Goal: Communication & Community: Answer question/provide support

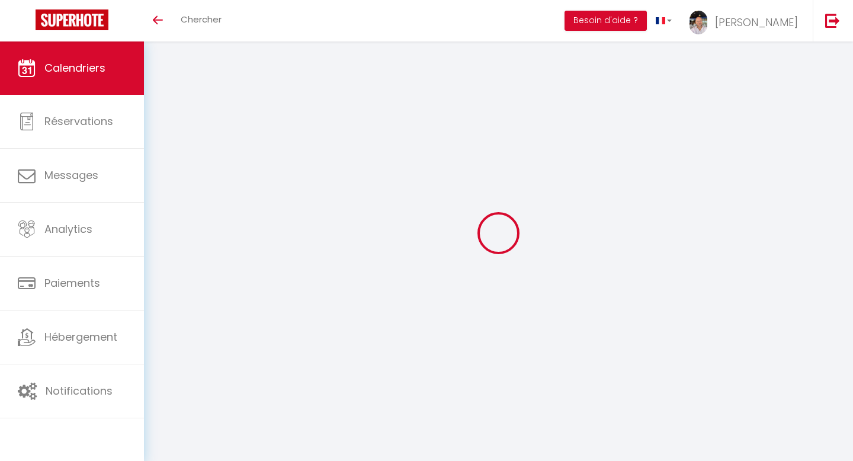
select select
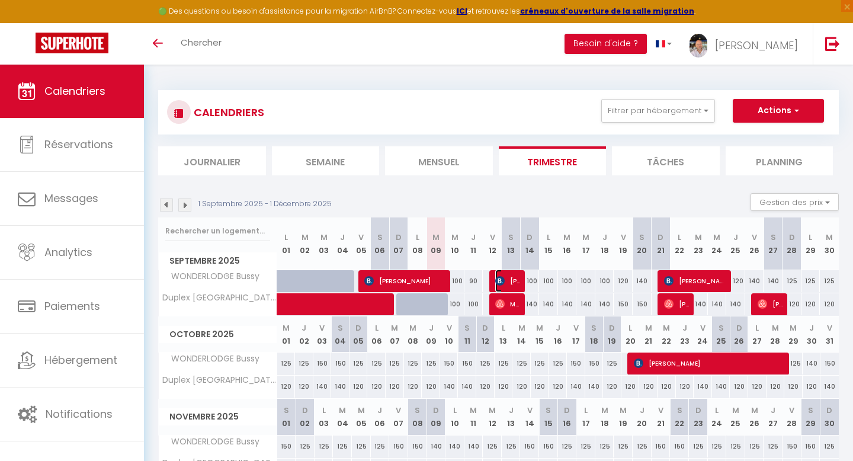
click at [513, 279] on span "[PERSON_NAME]" at bounding box center [507, 280] width 25 height 23
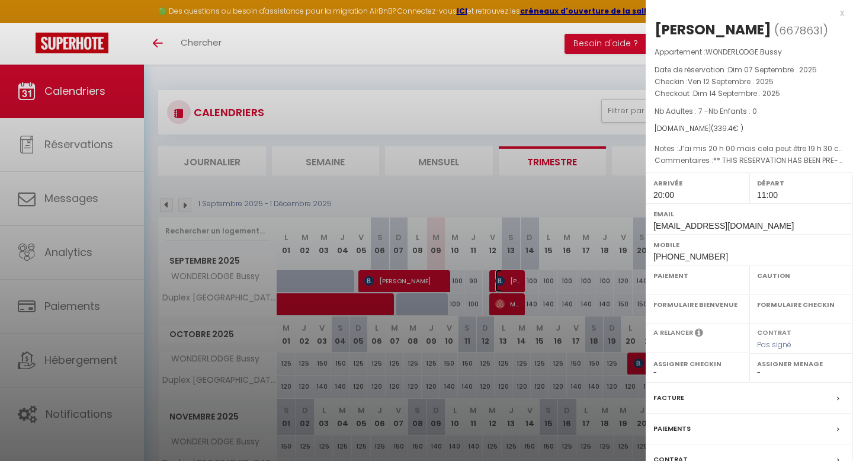
select select "OK"
select select "KO"
select select "1"
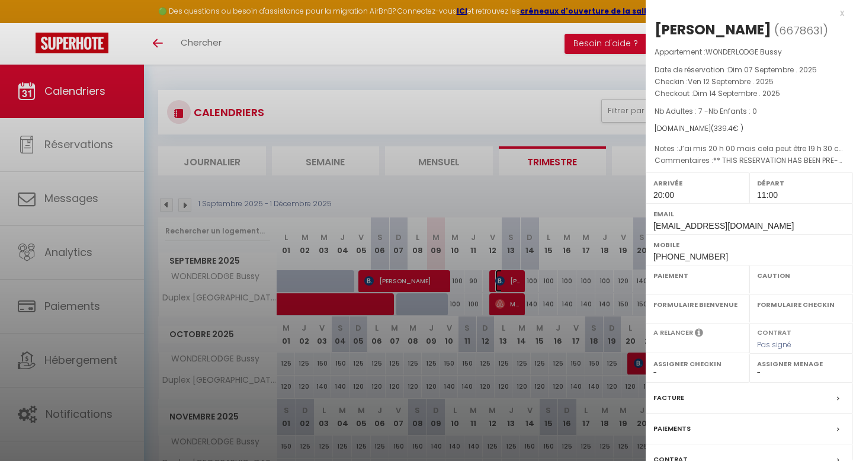
select select "48397"
select select "22864"
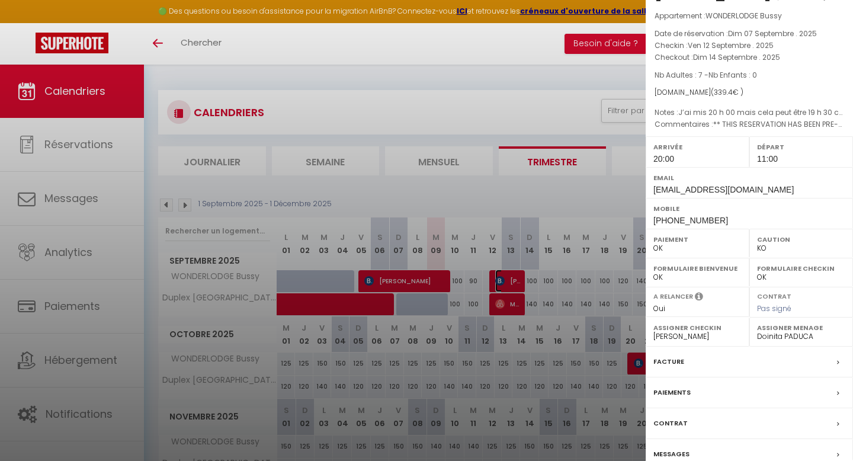
scroll to position [91, 0]
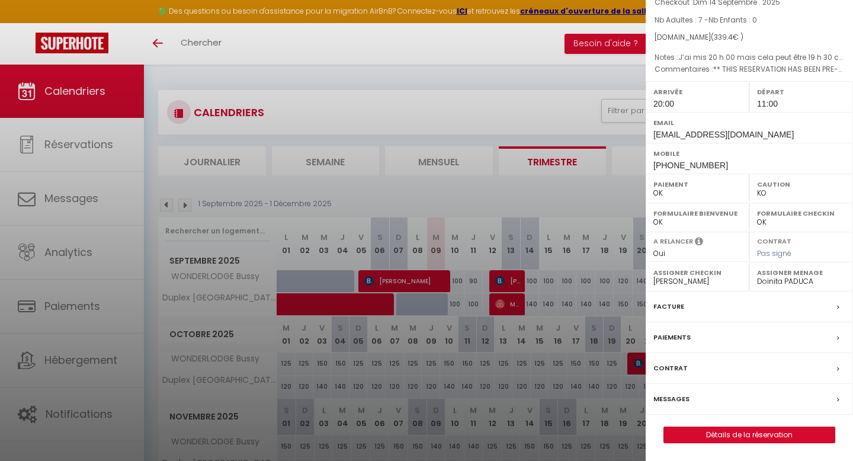
click at [672, 399] on label "Messages" at bounding box center [671, 399] width 36 height 12
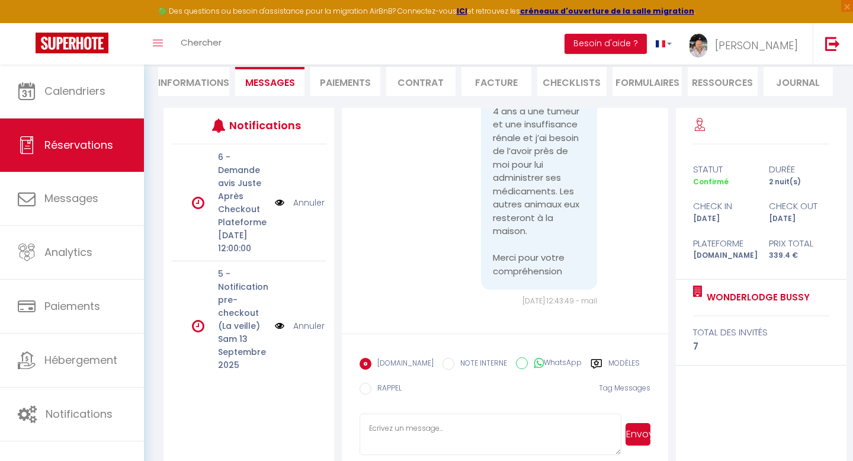
scroll to position [110, 0]
click at [461, 422] on textarea at bounding box center [489, 434] width 261 height 41
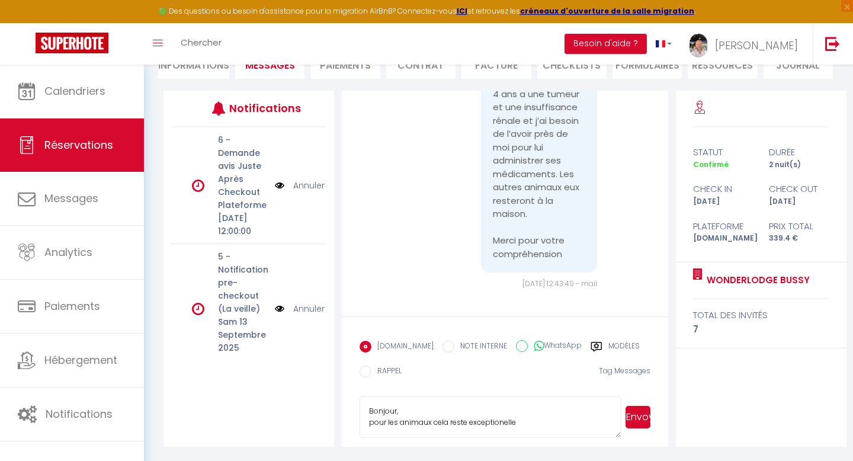
click at [531, 423] on textarea "Bonjour, pour les animaux cela reste exceptionelle" at bounding box center [489, 416] width 261 height 41
click at [503, 421] on textarea "Bonjour, pour les animaux cela reste exceptionelle" at bounding box center [489, 416] width 261 height 41
click at [552, 418] on textarea "Bonjour, pour les animaux cela reste exceptionnelle" at bounding box center [489, 416] width 261 height 41
click at [431, 421] on textarea "Bonjour, pour les animaux cela reste exceptionnelle" at bounding box center [489, 416] width 261 height 41
click at [554, 435] on textarea "Bonjour, pour les animaux oui ils sont acceptés mais cela reste exceptionnelle" at bounding box center [489, 416] width 261 height 41
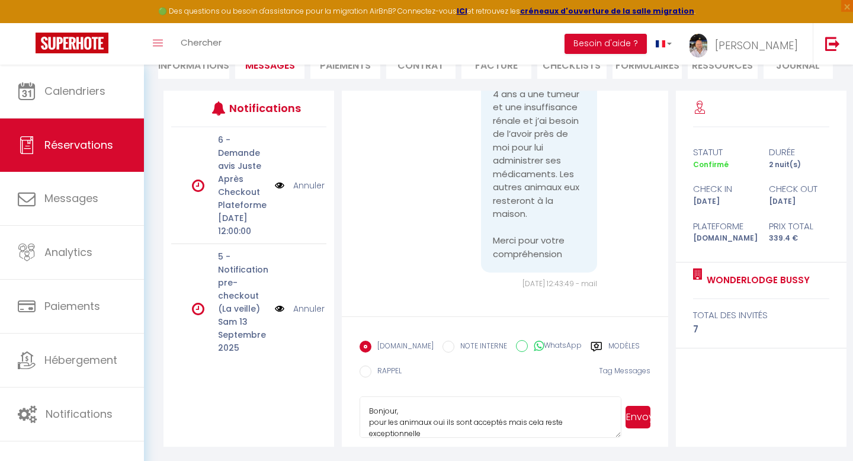
click at [554, 435] on textarea "Bonjour, pour les animaux oui ils sont acceptés mais cela reste exceptionnelle" at bounding box center [489, 416] width 261 height 41
click at [381, 430] on textarea "Bonjour, pour les animaux oui ils sont acceptés mais cela reste exceptionnel et…" at bounding box center [489, 416] width 261 height 41
click at [436, 428] on textarea "Bonjour, pour les animaux oui ils sont acceptés mais cela reste exceptionnel et…" at bounding box center [489, 416] width 261 height 41
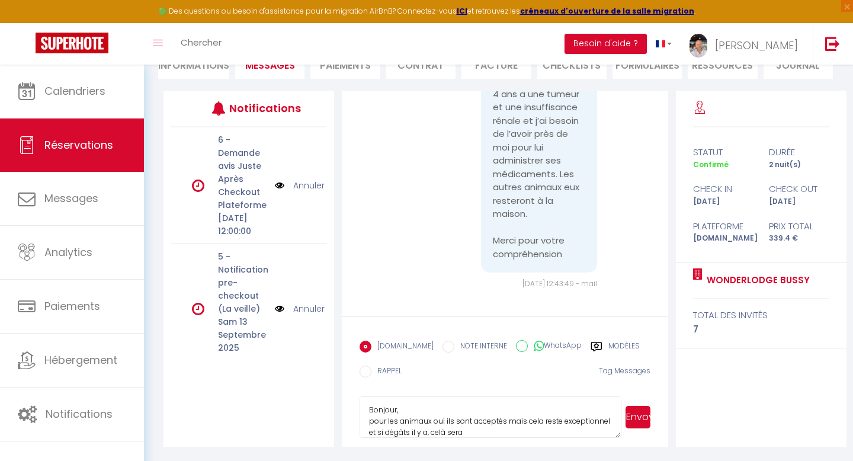
scroll to position [11, 0]
click at [369, 408] on textarea "Bonjour, pour les animaux oui ils sont acceptés mais cela reste exceptionnel et…" at bounding box center [489, 416] width 261 height 41
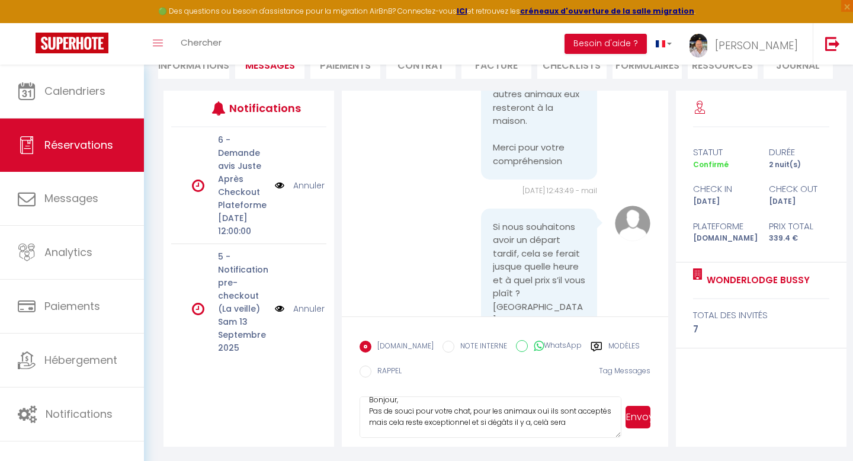
click at [579, 423] on textarea "Bonjour, Pas de souci pour votre chat, pour les animaux oui ils sont acceptés m…" at bounding box center [489, 416] width 261 height 41
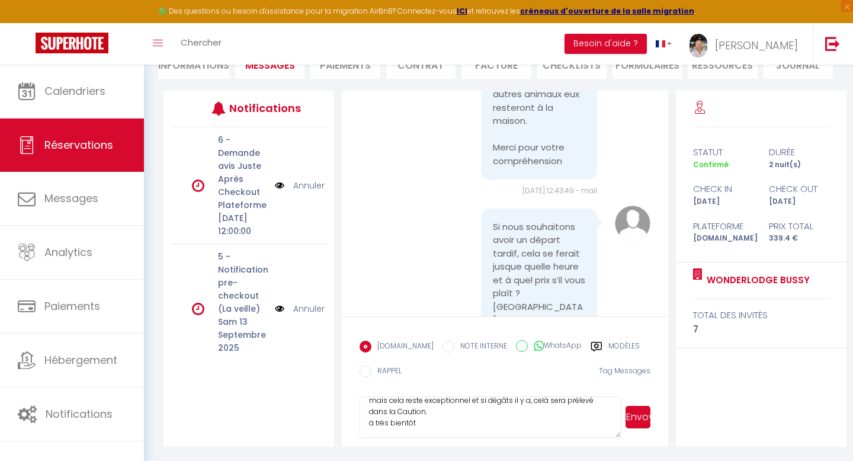
scroll to position [33, 0]
type textarea "Bonjour, Pas de souci pour votre chat, pour les animaux oui ils sont acceptés m…"
click at [640, 417] on button "Envoyer" at bounding box center [637, 417] width 25 height 23
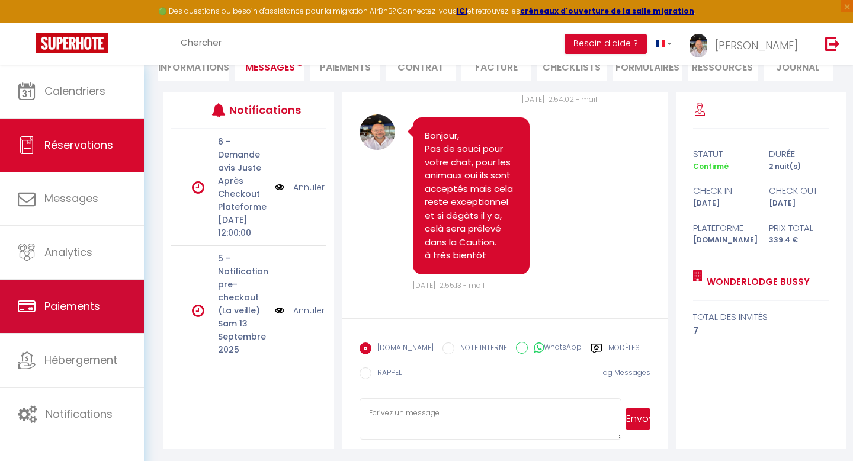
scroll to position [128, 0]
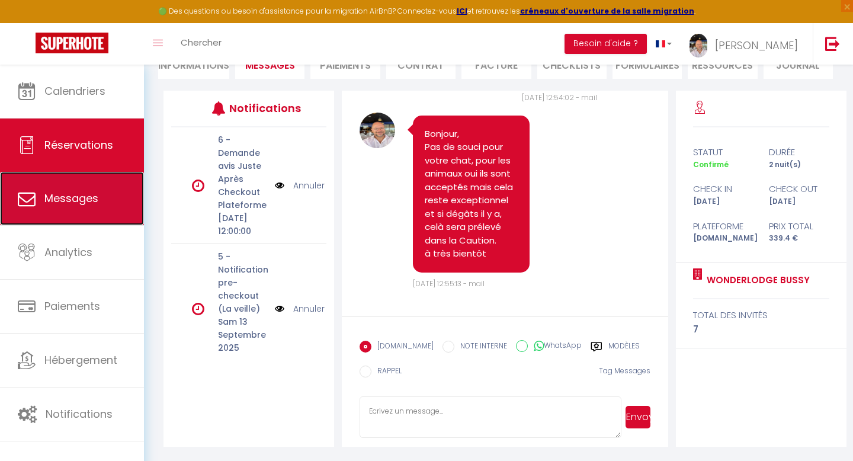
click at [82, 207] on link "Messages" at bounding box center [72, 198] width 144 height 53
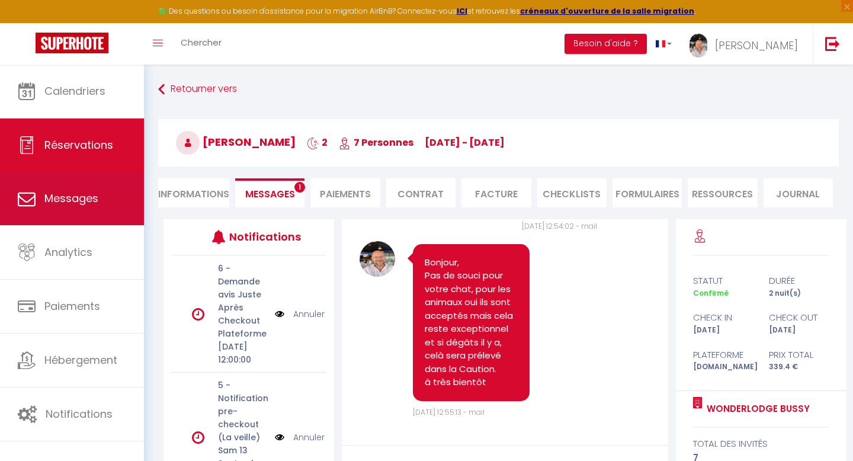
select select "message"
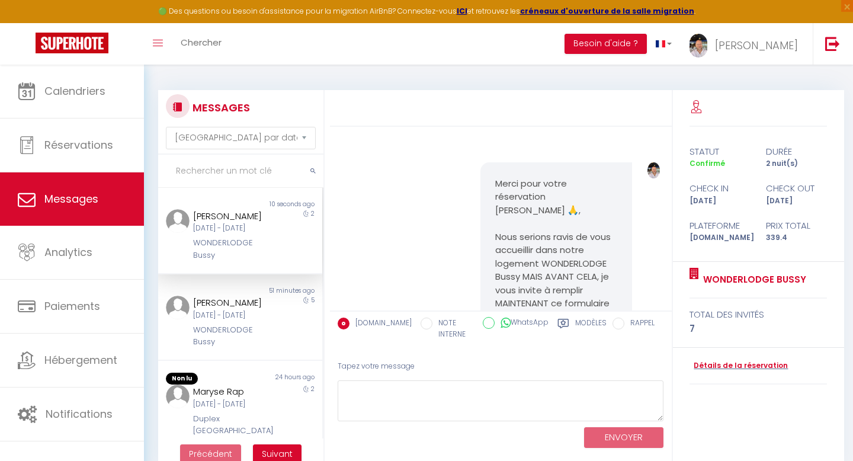
scroll to position [1981, 0]
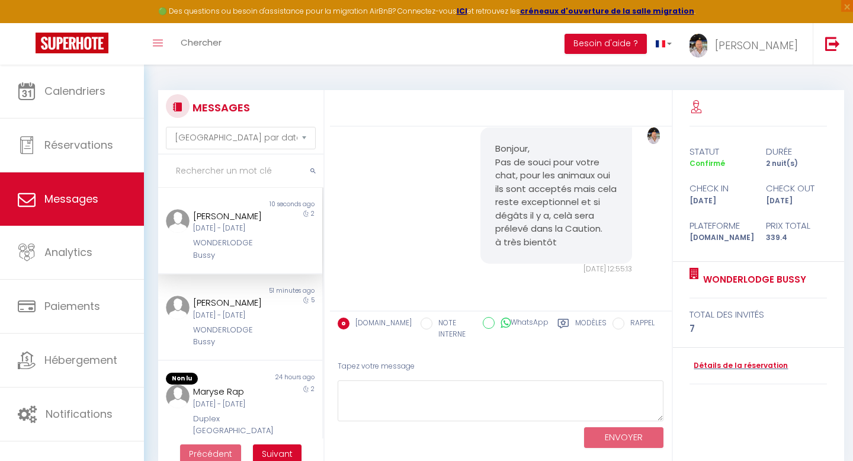
click at [244, 258] on div "WONDERLODGE Bussy" at bounding box center [233, 249] width 80 height 24
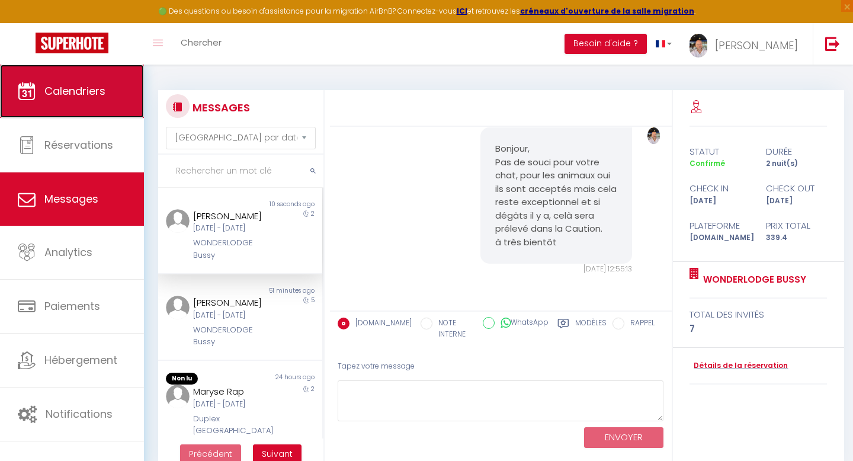
click at [59, 99] on link "Calendriers" at bounding box center [72, 91] width 144 height 53
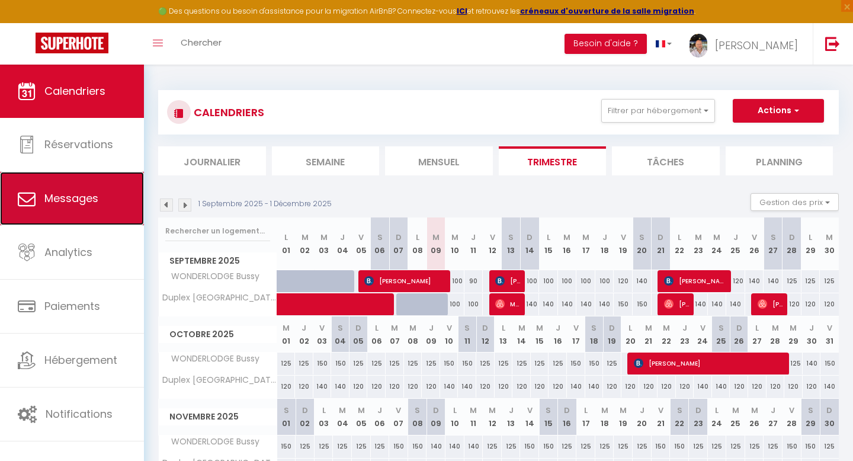
click at [103, 205] on link "Messages" at bounding box center [72, 198] width 144 height 53
select select "message"
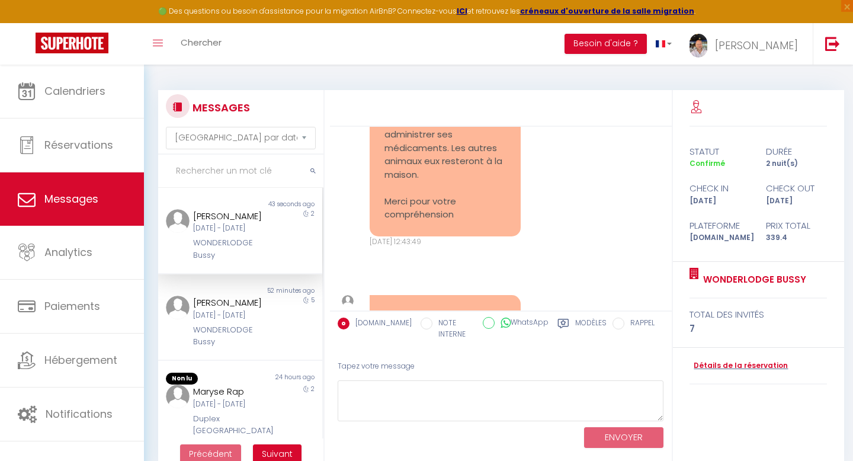
scroll to position [1590, 0]
click at [247, 230] on div "[DATE] - [DATE]" at bounding box center [233, 228] width 80 height 11
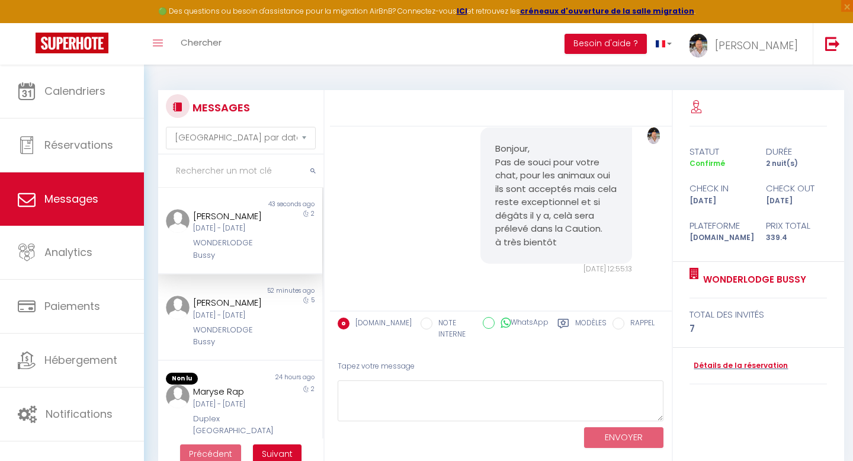
scroll to position [1981, 0]
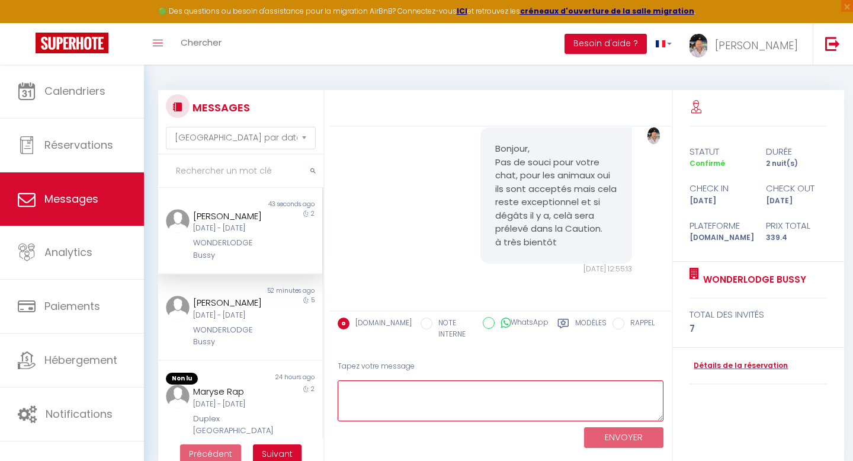
click at [474, 397] on textarea at bounding box center [501, 400] width 326 height 41
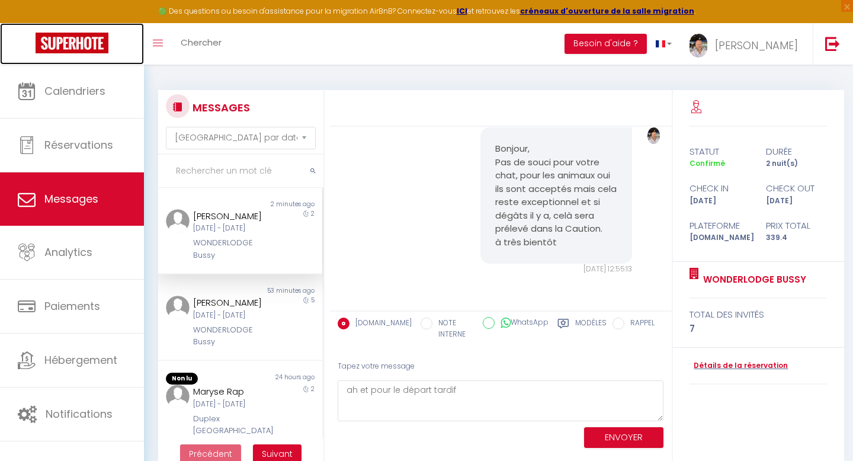
click at [92, 43] on img at bounding box center [72, 43] width 73 height 21
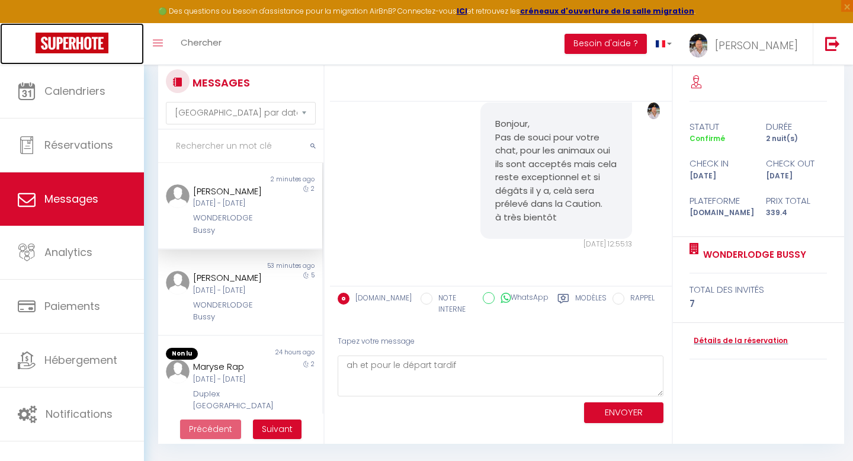
scroll to position [38, 0]
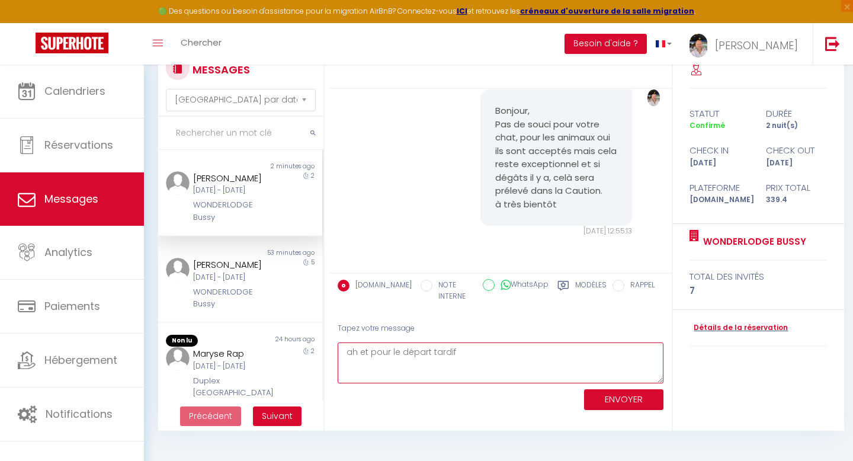
click at [470, 355] on textarea "ah et pour le départ tardif" at bounding box center [501, 362] width 326 height 41
type textarea "ah et pour le départ tardif, le prix est de 30€ et vous permet de rester toute …"
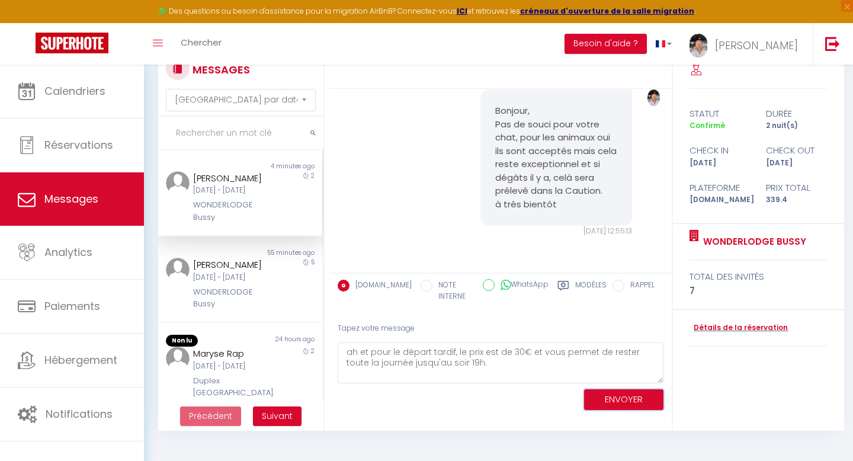
click at [613, 400] on button "ENVOYER" at bounding box center [623, 399] width 79 height 21
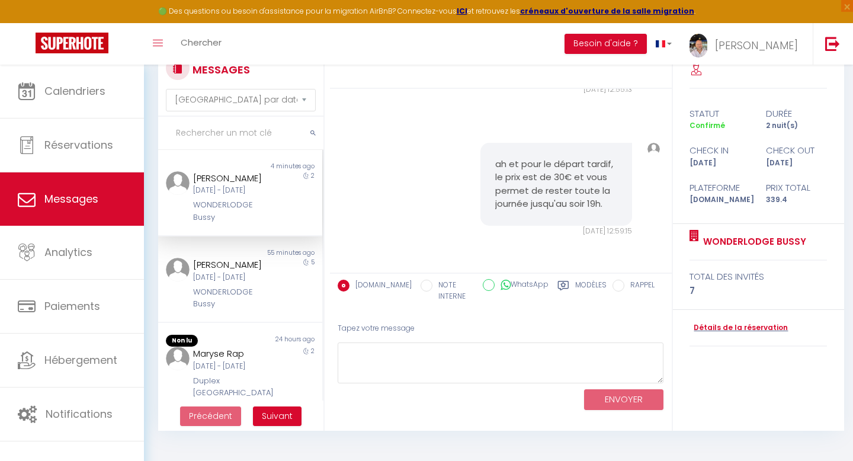
scroll to position [0, 0]
